Goal: Task Accomplishment & Management: Manage account settings

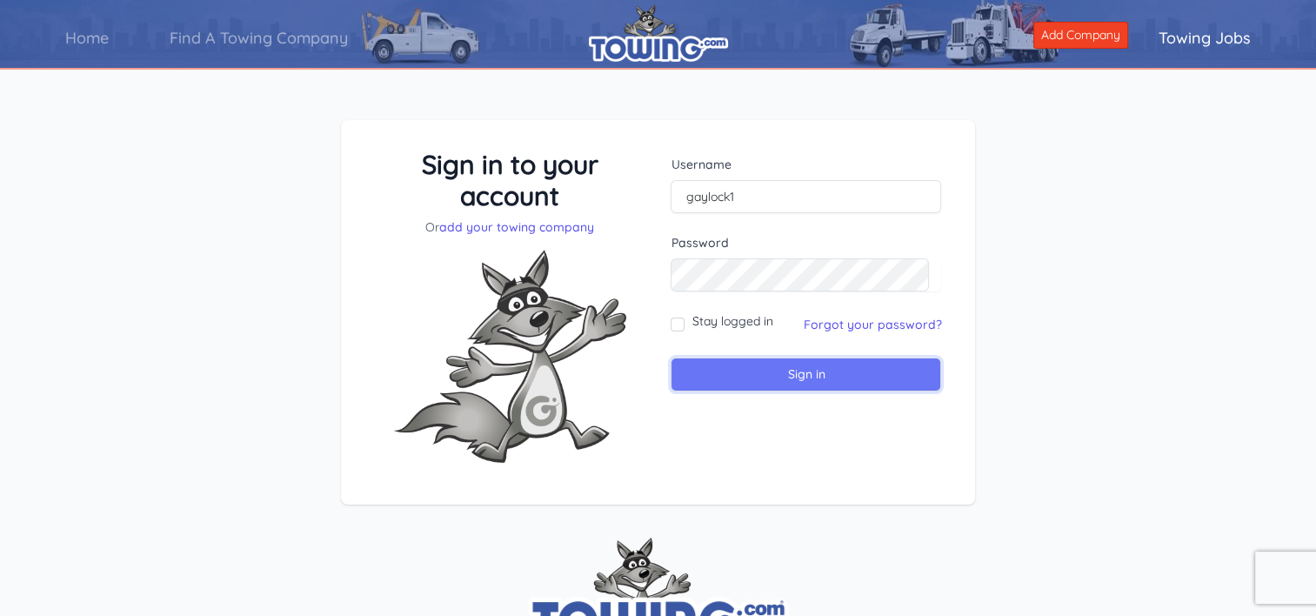
click at [769, 381] on input "Sign in" at bounding box center [806, 375] width 271 height 34
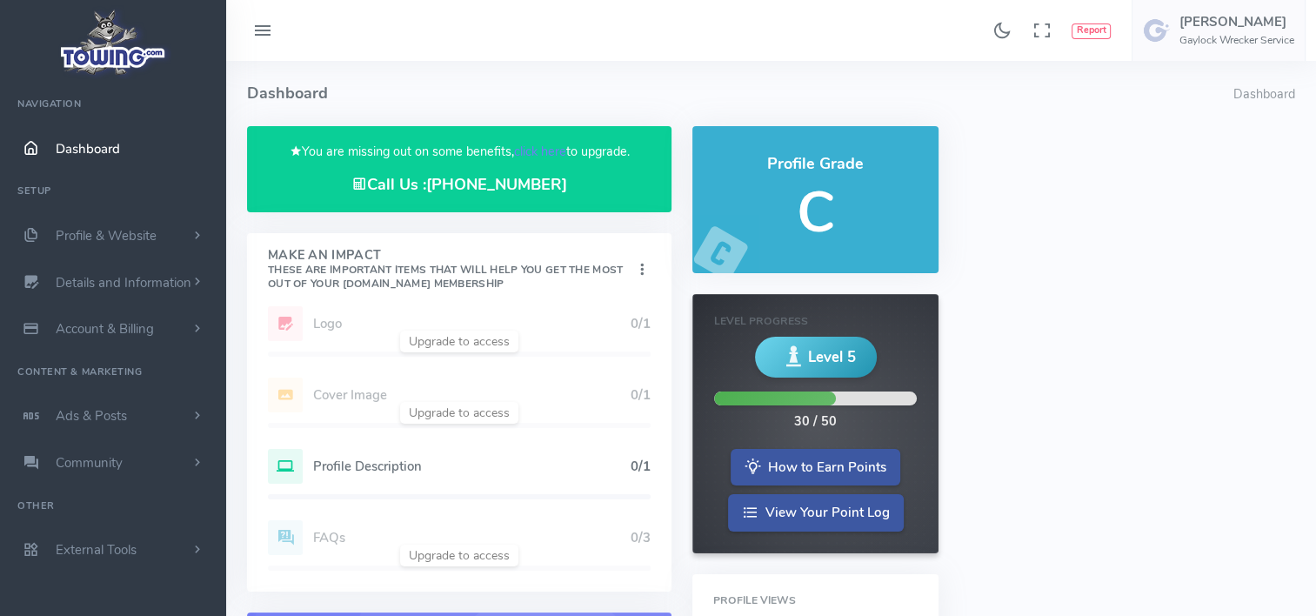
click at [454, 344] on div "Add Website 1/1 Logo 0/1 Cover Image 0/1 Profile Description 0/1 FAQs 0/3" at bounding box center [459, 448] width 425 height 285
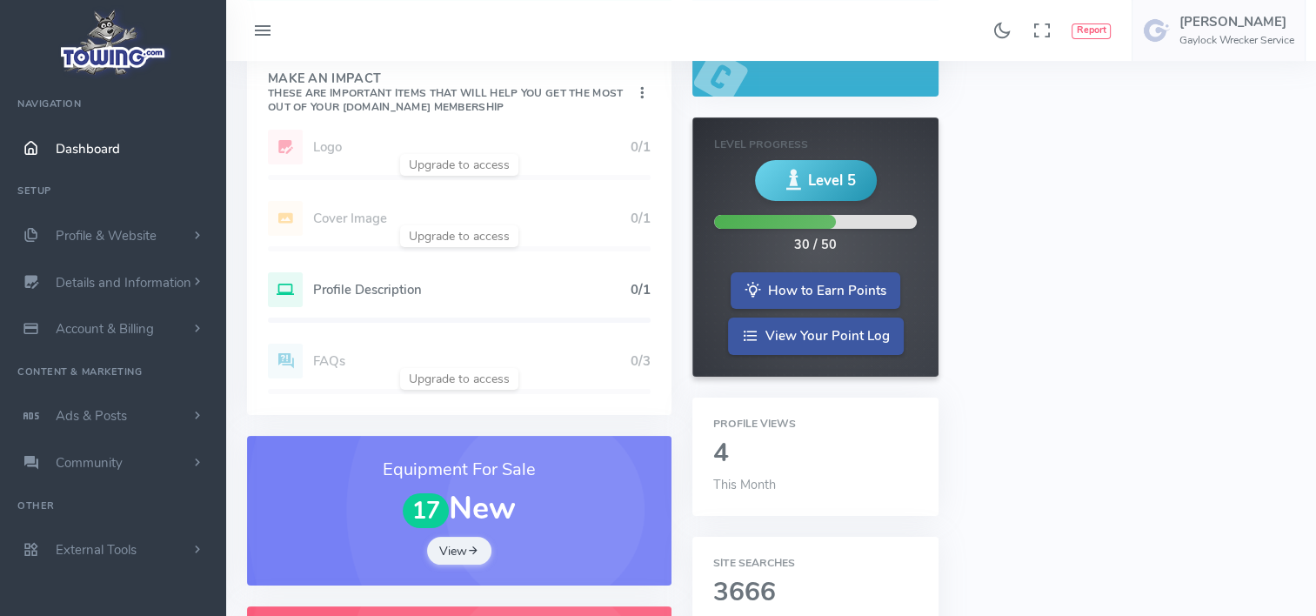
scroll to position [174, 0]
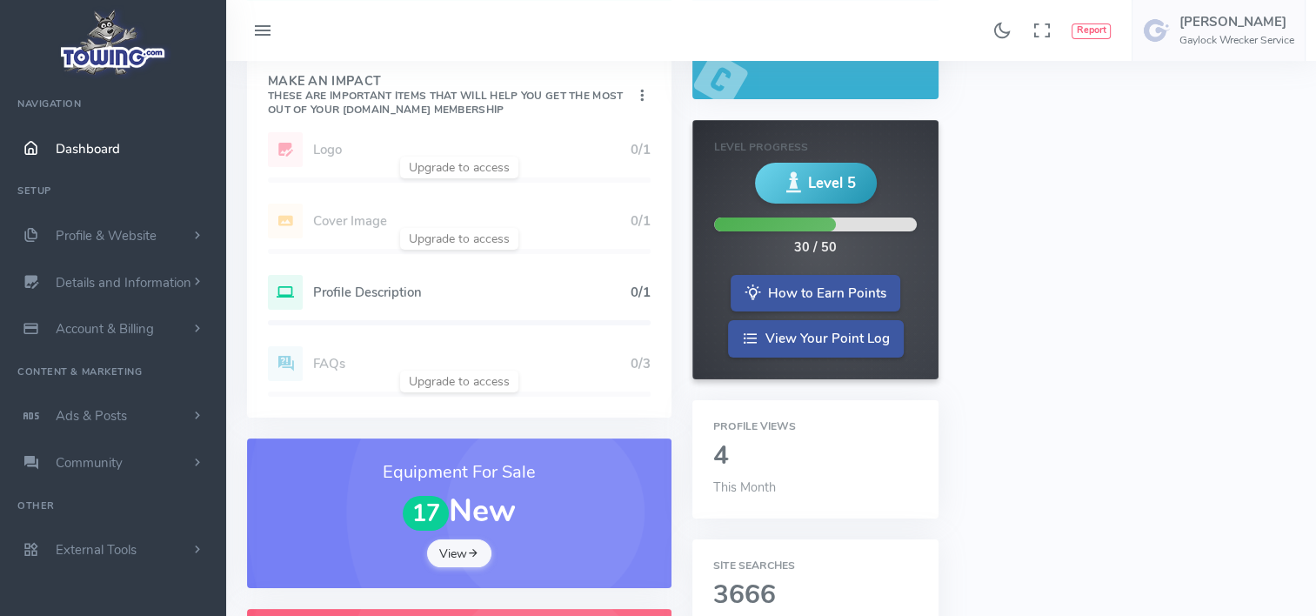
click at [462, 553] on link "View" at bounding box center [459, 553] width 64 height 28
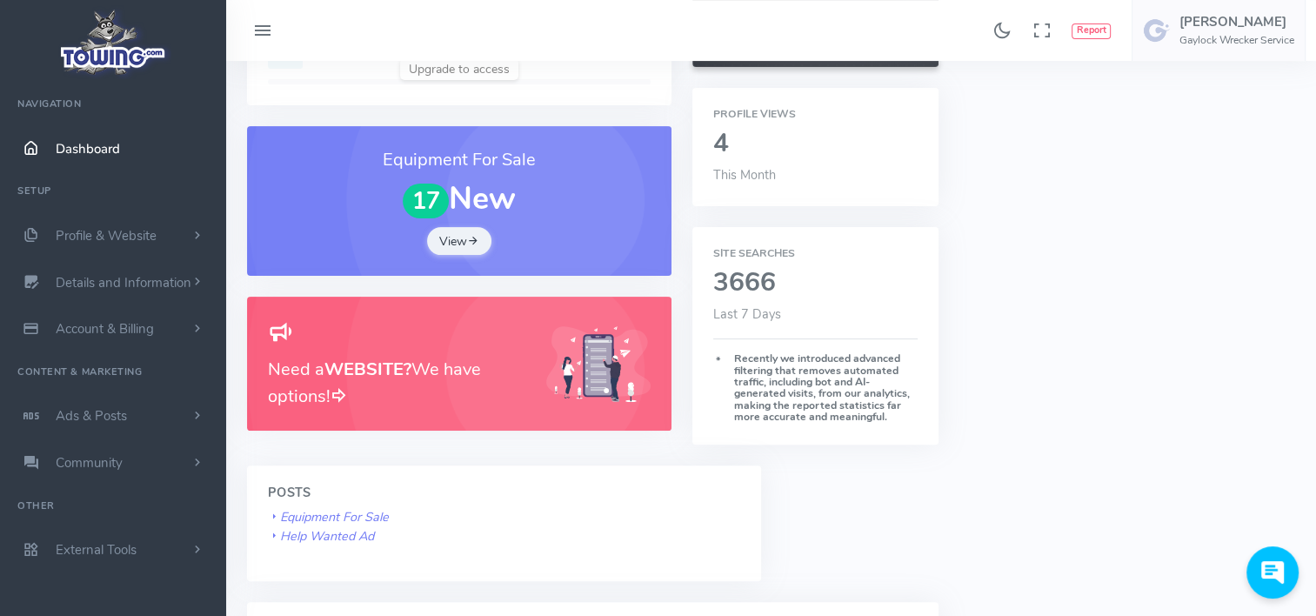
scroll to position [51, 0]
